Goal: Check status: Check status

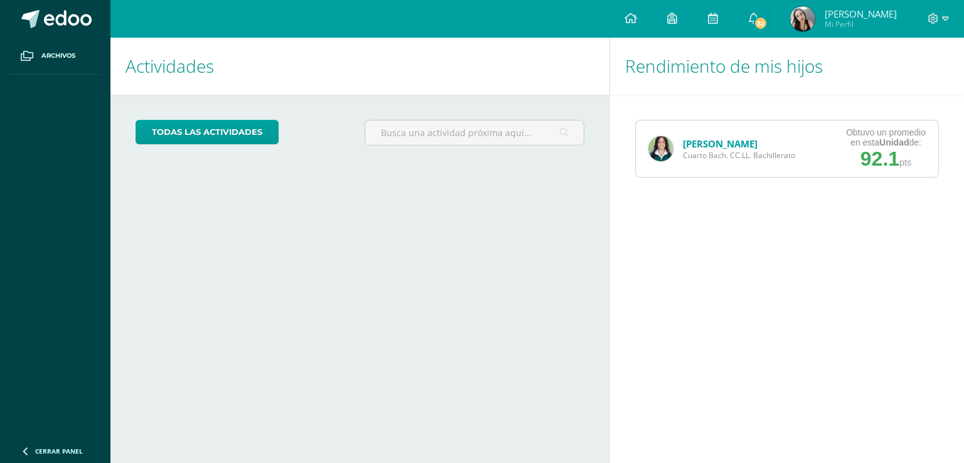
click at [868, 167] on span "92.1" at bounding box center [880, 159] width 39 height 23
click at [889, 156] on span "92.1" at bounding box center [880, 159] width 39 height 23
click at [784, 178] on div "[PERSON_NAME] Cuarto [PERSON_NAME]. CC.LL. Bachillerato Obtuvo un promedio en e…" at bounding box center [787, 149] width 354 height 108
click at [738, 175] on div "[PERSON_NAME] Cuarto [PERSON_NAME]. CC.LL. Bachillerato" at bounding box center [722, 149] width 172 height 57
click at [686, 143] on link "[PERSON_NAME]" at bounding box center [720, 144] width 75 height 13
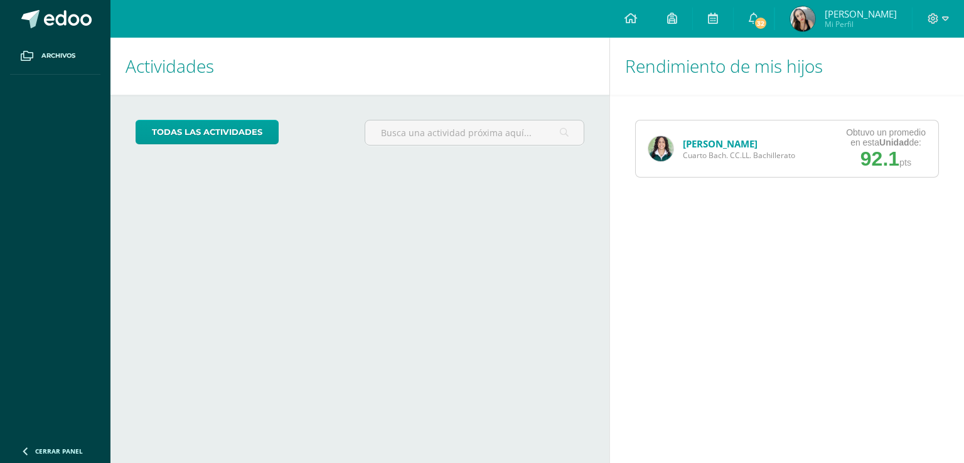
click at [735, 156] on span "Cuarto Bach. CC.LL. Bachillerato" at bounding box center [739, 155] width 112 height 11
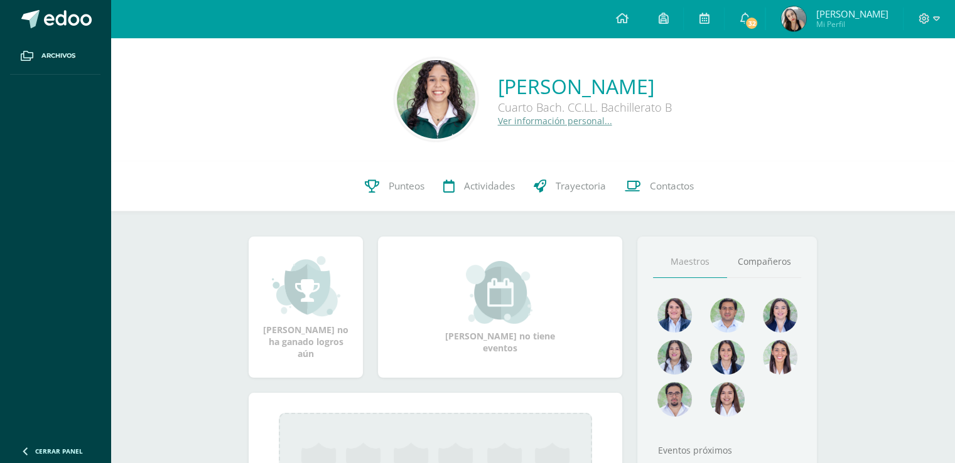
click at [717, 146] on div "Kristel Samantha Morales Blanco Cuarto Bach. CC.LL. Bachillerato B Ver informac…" at bounding box center [533, 100] width 844 height 124
click at [721, 149] on div "Kristel Samantha Morales Blanco Cuarto Bach. CC.LL. Bachillerato B Ver informac…" at bounding box center [533, 100] width 844 height 124
click at [365, 180] on icon at bounding box center [372, 186] width 14 height 13
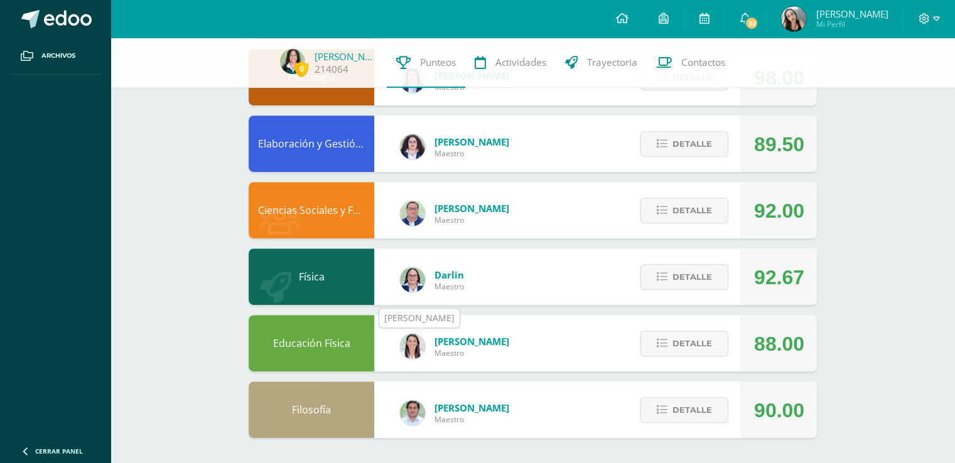
scroll to position [547, 0]
click at [715, 332] on button "Detalle" at bounding box center [684, 345] width 88 height 26
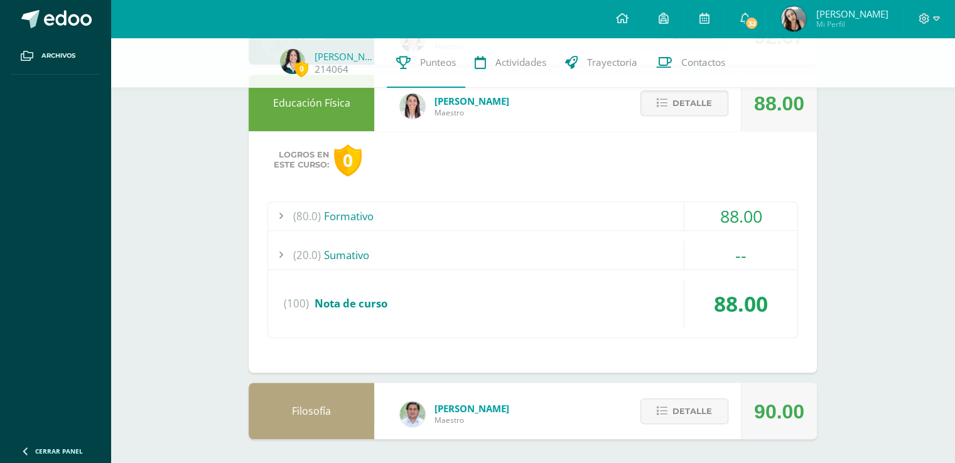
scroll to position [789, 0]
click at [756, 224] on div "88.00" at bounding box center [740, 216] width 113 height 28
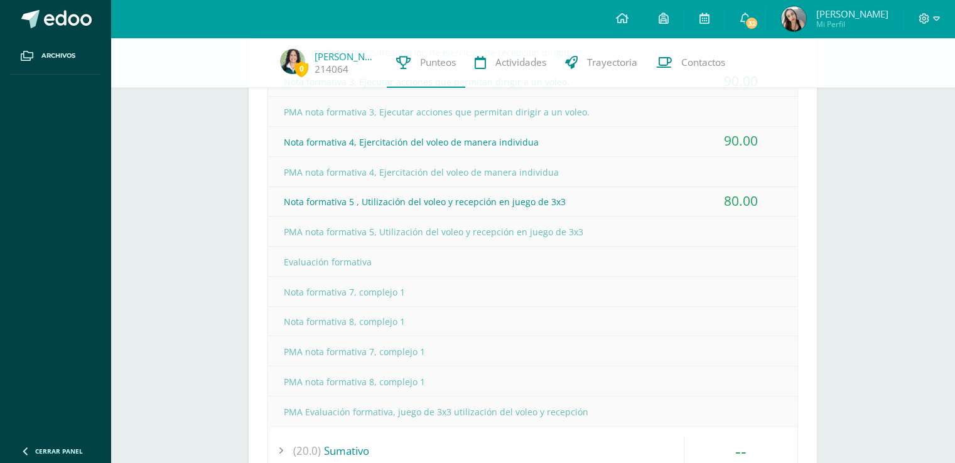
scroll to position [1074, 0]
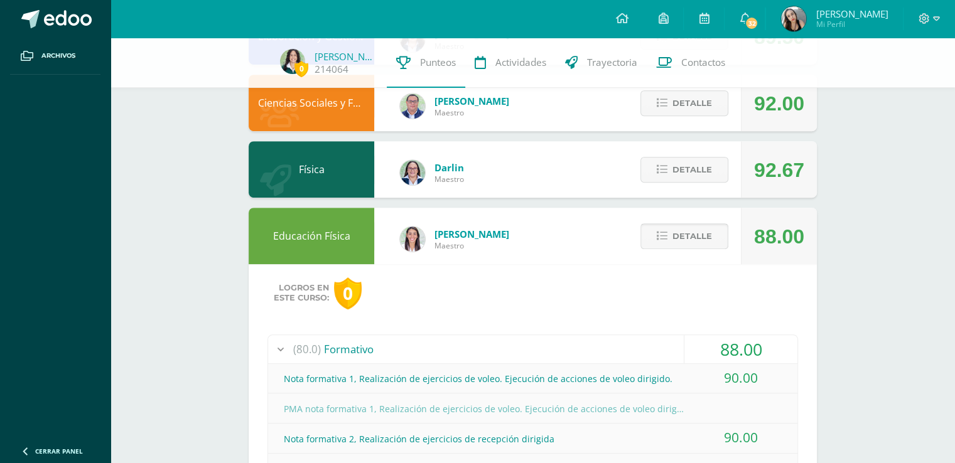
click at [691, 240] on span "Detalle" at bounding box center [692, 236] width 40 height 23
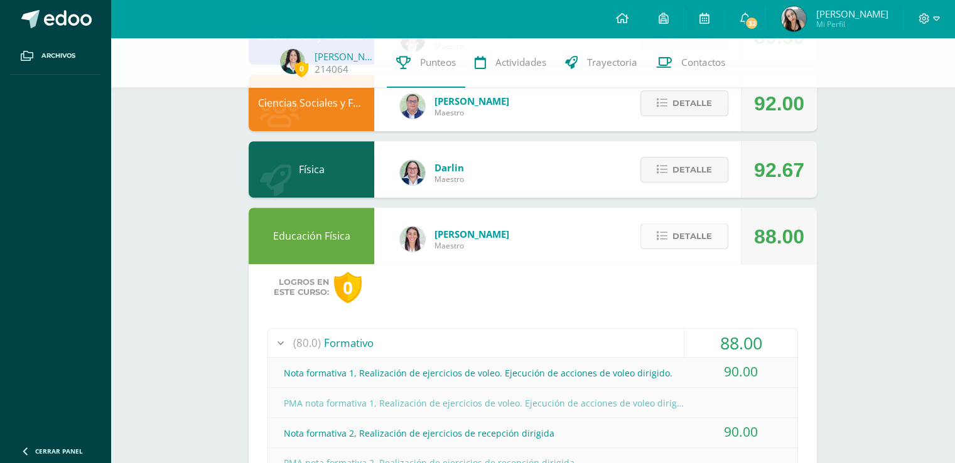
scroll to position [548, 0]
